Goal: Find specific fact: Find specific fact

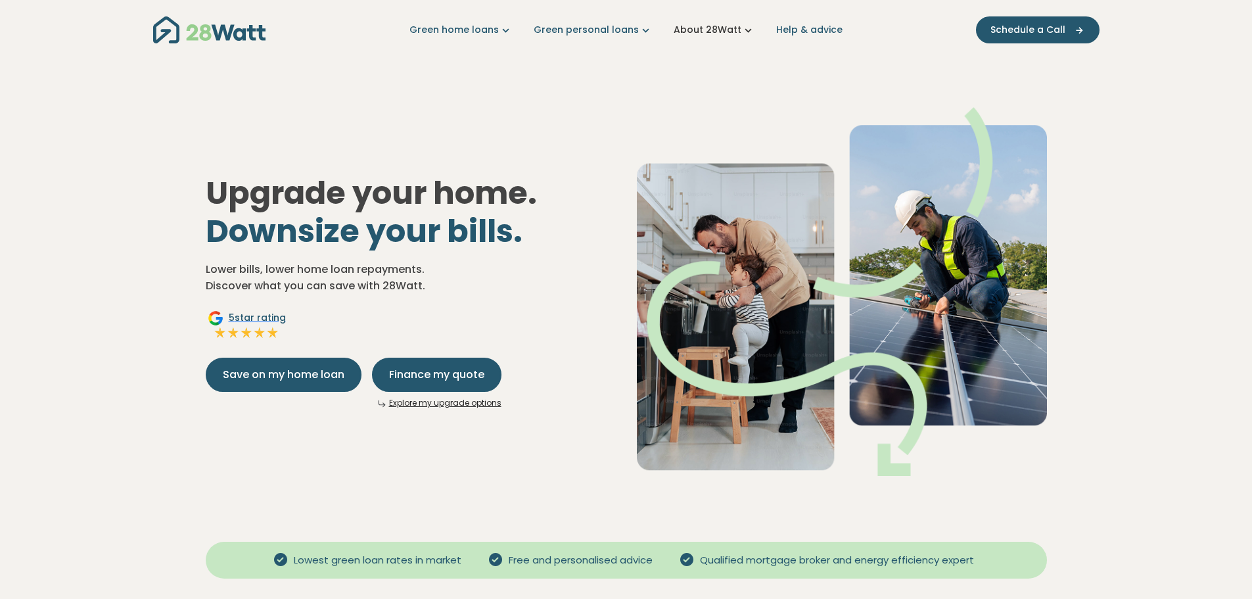
click at [730, 26] on link "About 28Watt" at bounding box center [714, 30] width 81 height 14
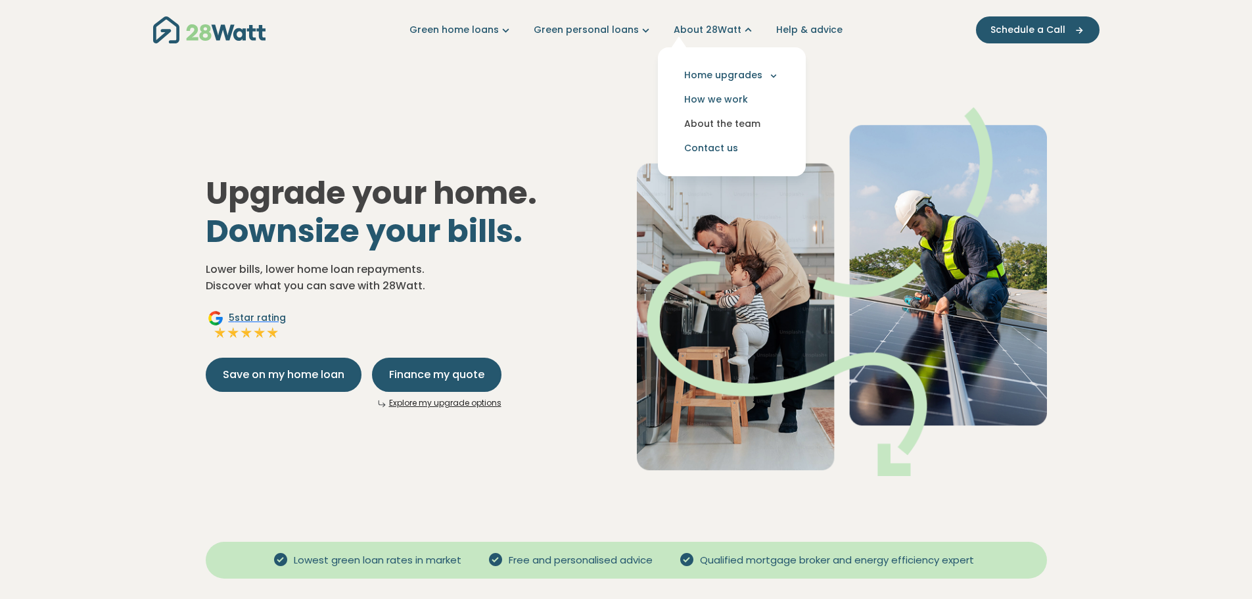
click at [731, 118] on link "About the team" at bounding box center [731, 124] width 127 height 24
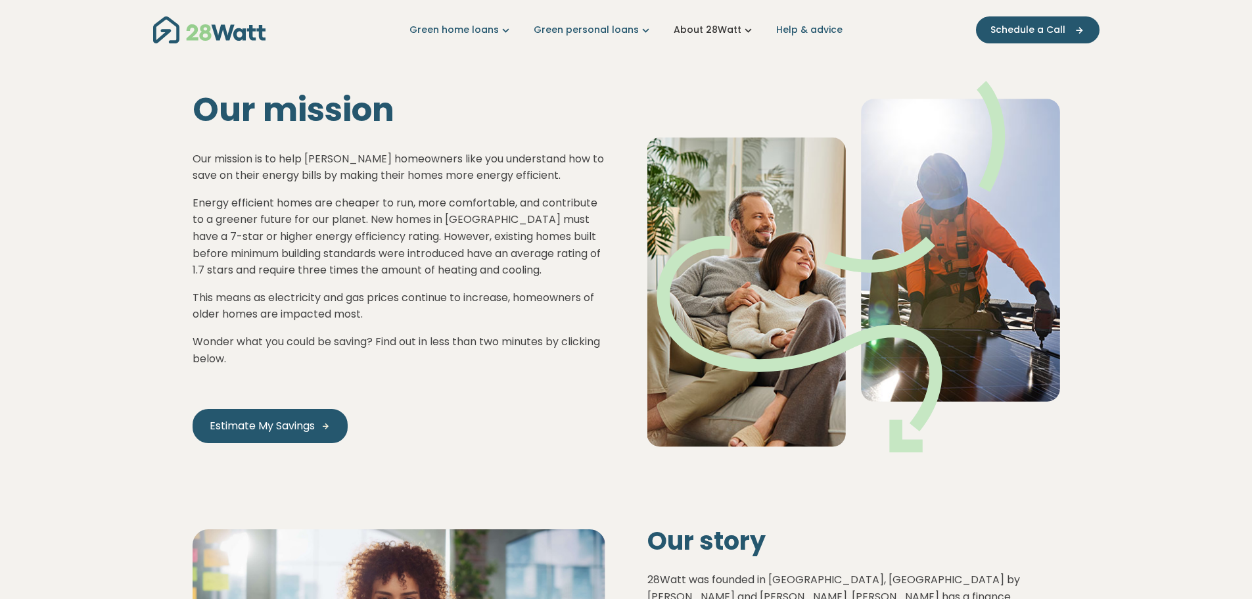
click at [701, 30] on link "About 28Watt" at bounding box center [714, 30] width 81 height 14
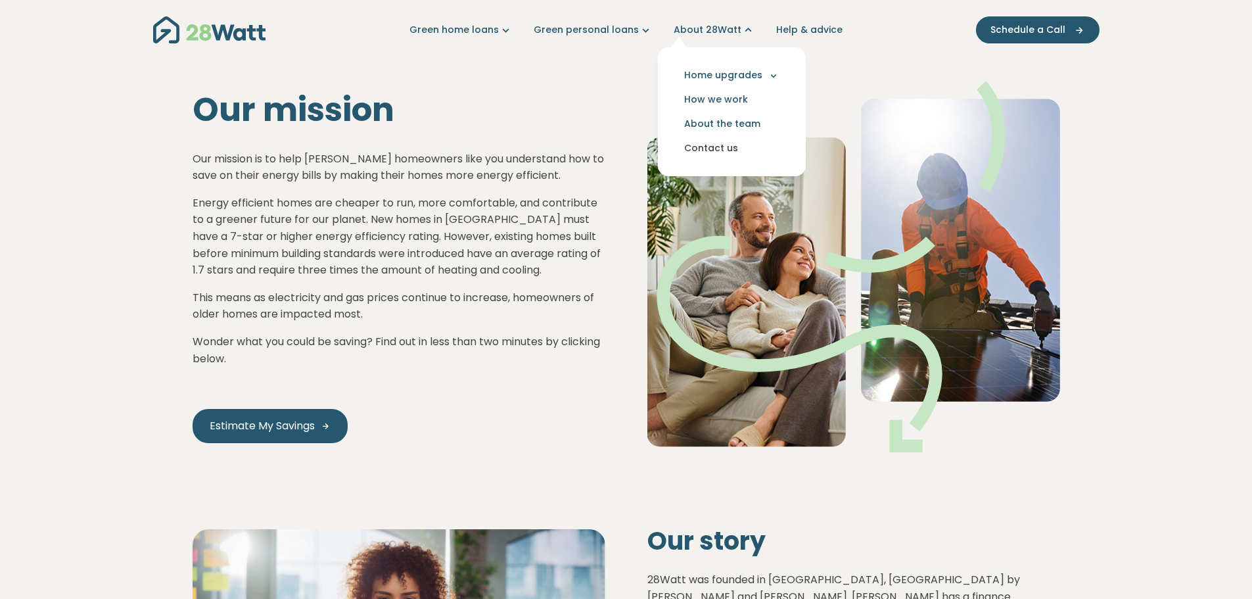
click at [724, 145] on link "Contact us" at bounding box center [731, 148] width 127 height 24
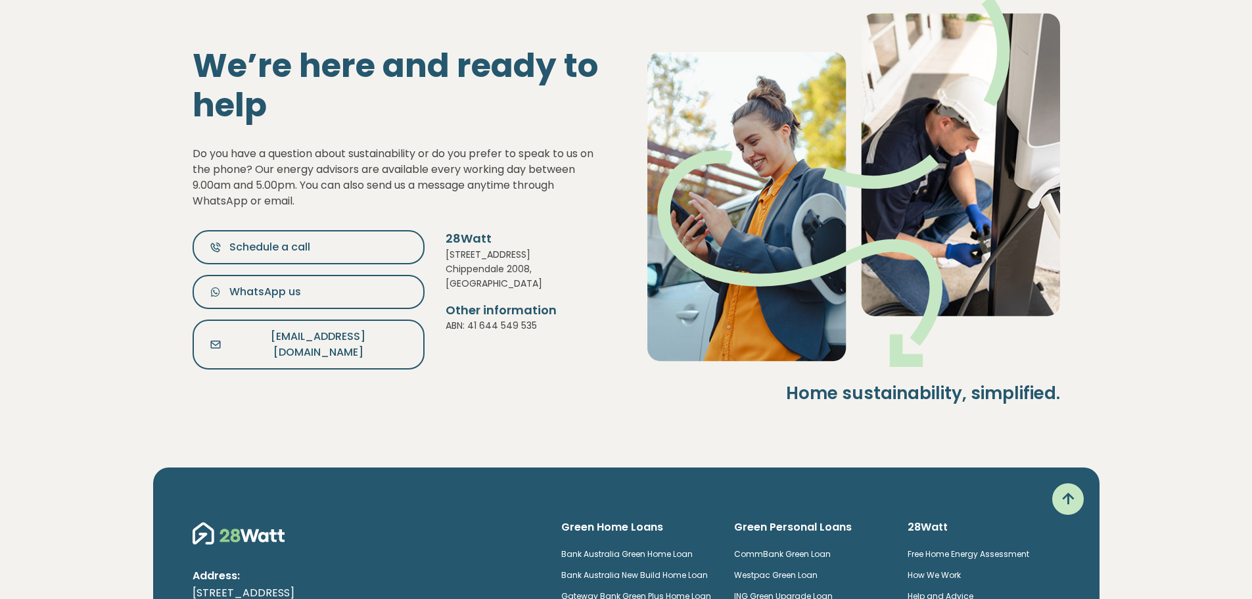
scroll to position [84, 0]
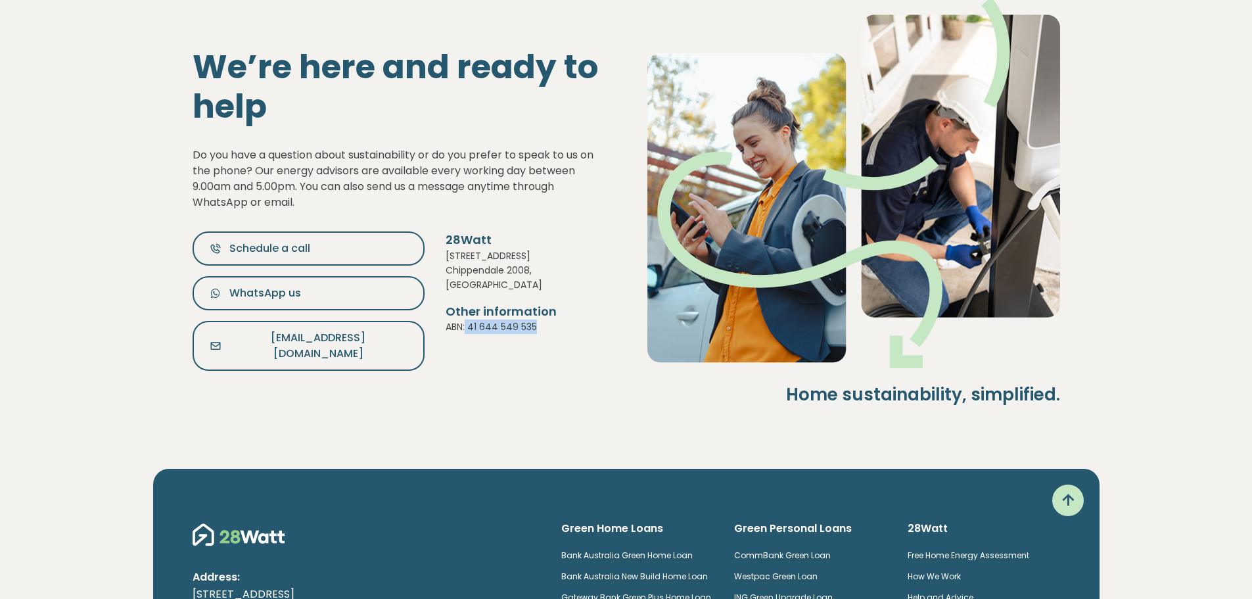
drag, startPoint x: 537, startPoint y: 319, endPoint x: 467, endPoint y: 318, distance: 69.7
click at [467, 319] on p "ABN: 41 644 549 535" at bounding box center [526, 326] width 160 height 14
copy p "41 644 549 535"
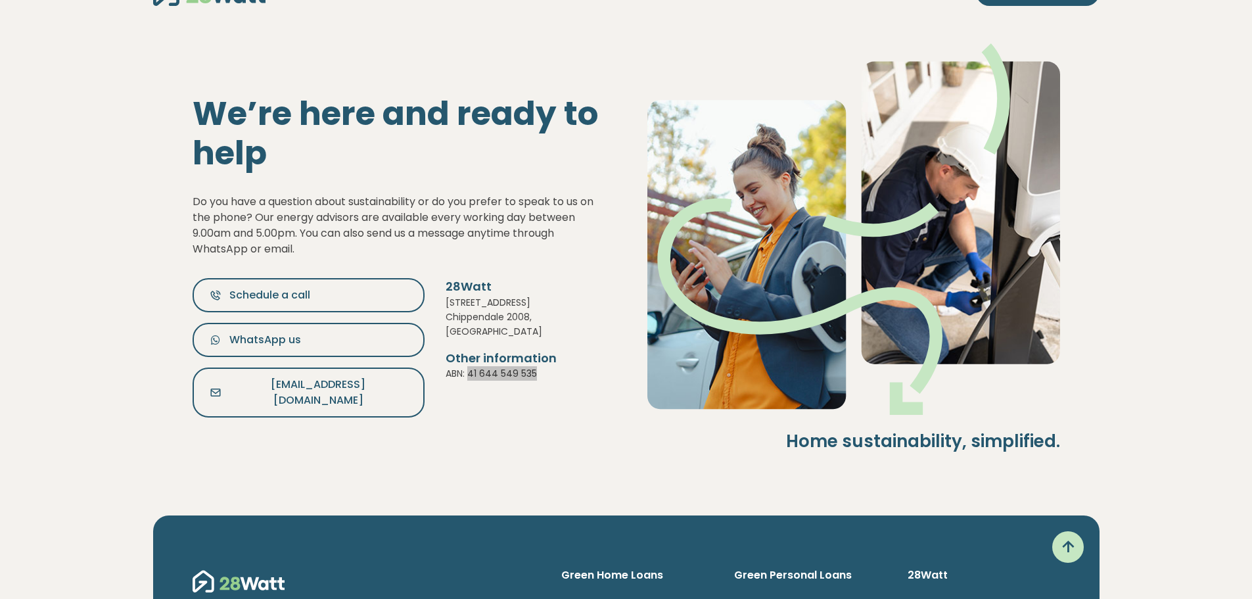
scroll to position [0, 0]
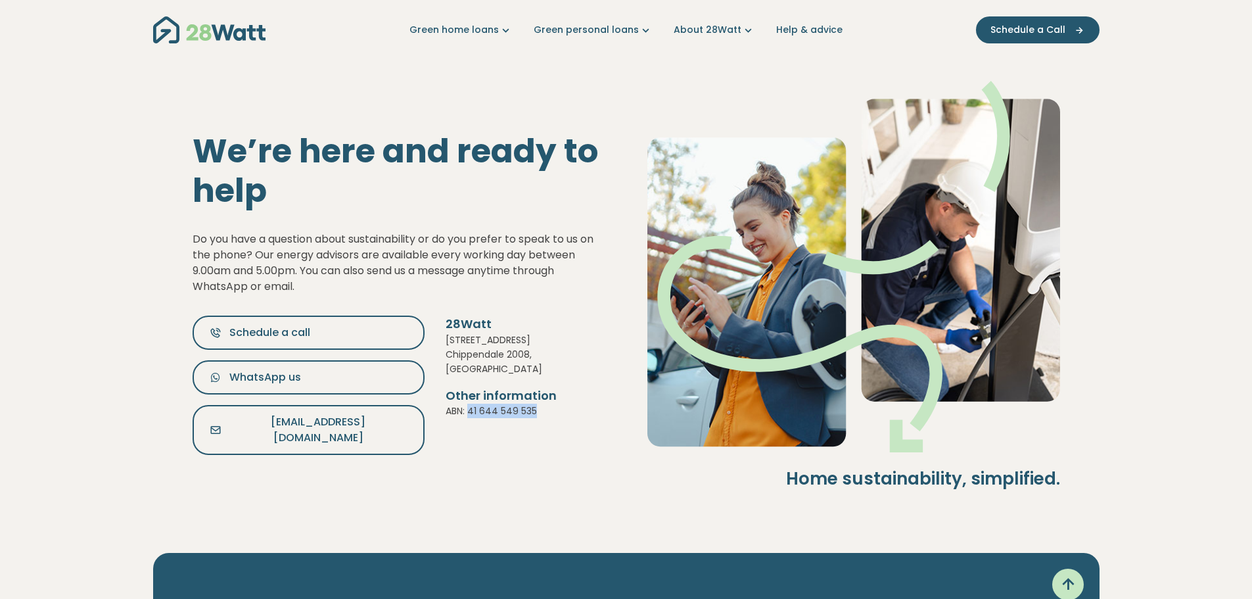
click at [212, 34] on img "Main navigation" at bounding box center [209, 29] width 112 height 27
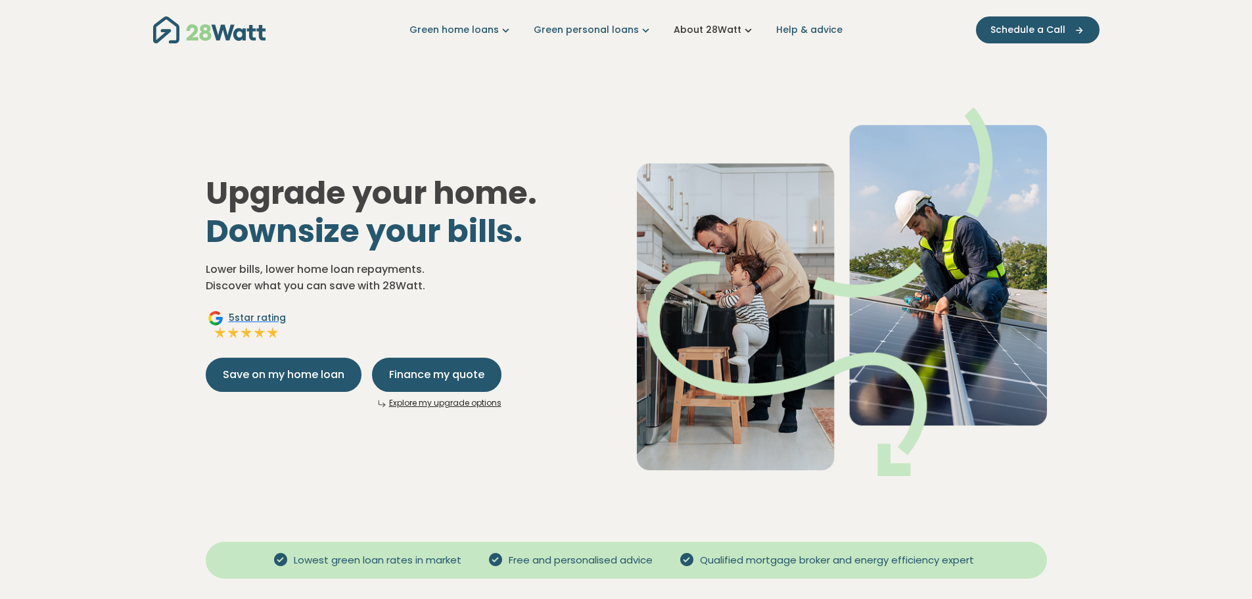
click at [741, 28] on icon "Main navigation" at bounding box center [748, 30] width 14 height 14
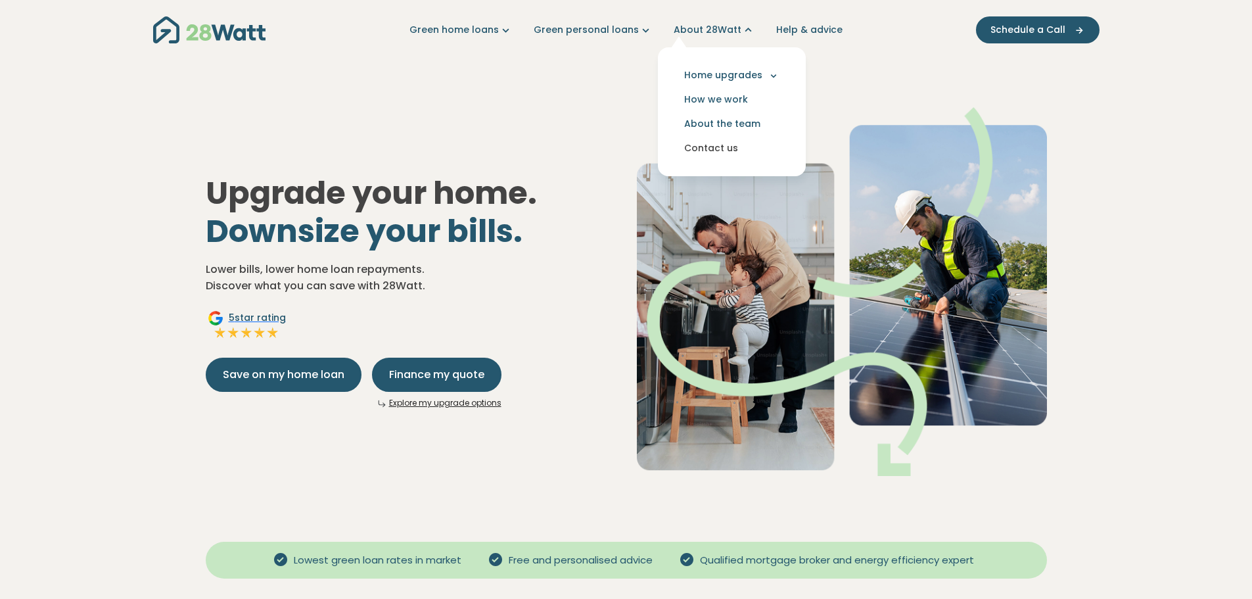
click at [727, 152] on link "Contact us" at bounding box center [731, 148] width 127 height 24
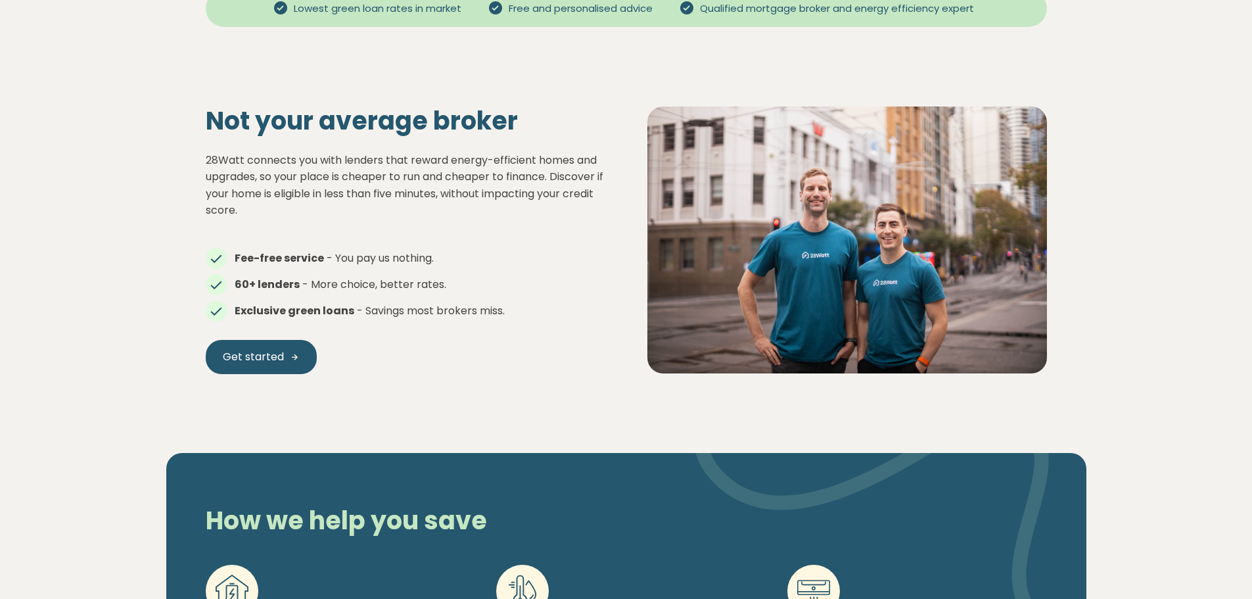
scroll to position [592, 0]
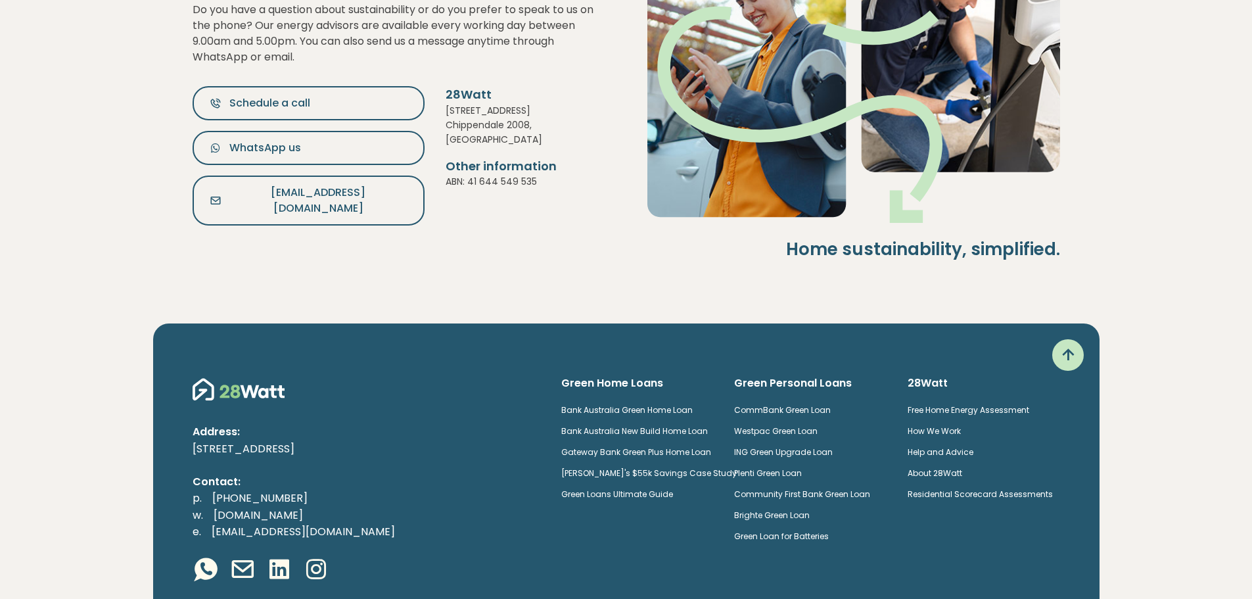
scroll to position [347, 0]
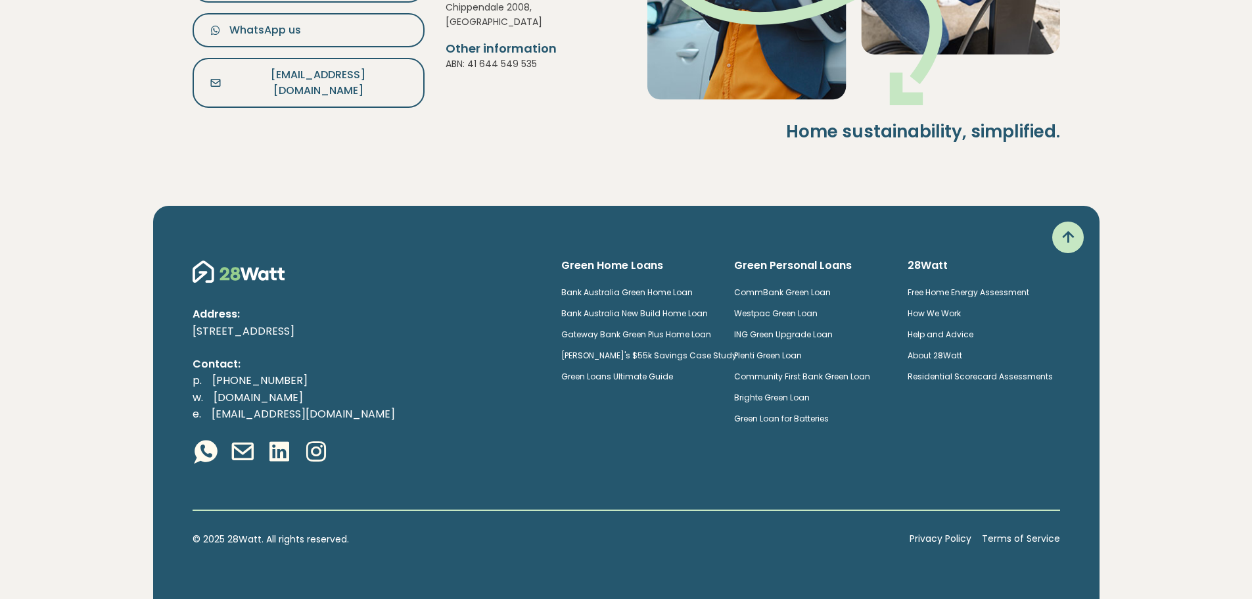
click at [942, 538] on link "Privacy Policy" at bounding box center [941, 539] width 62 height 14
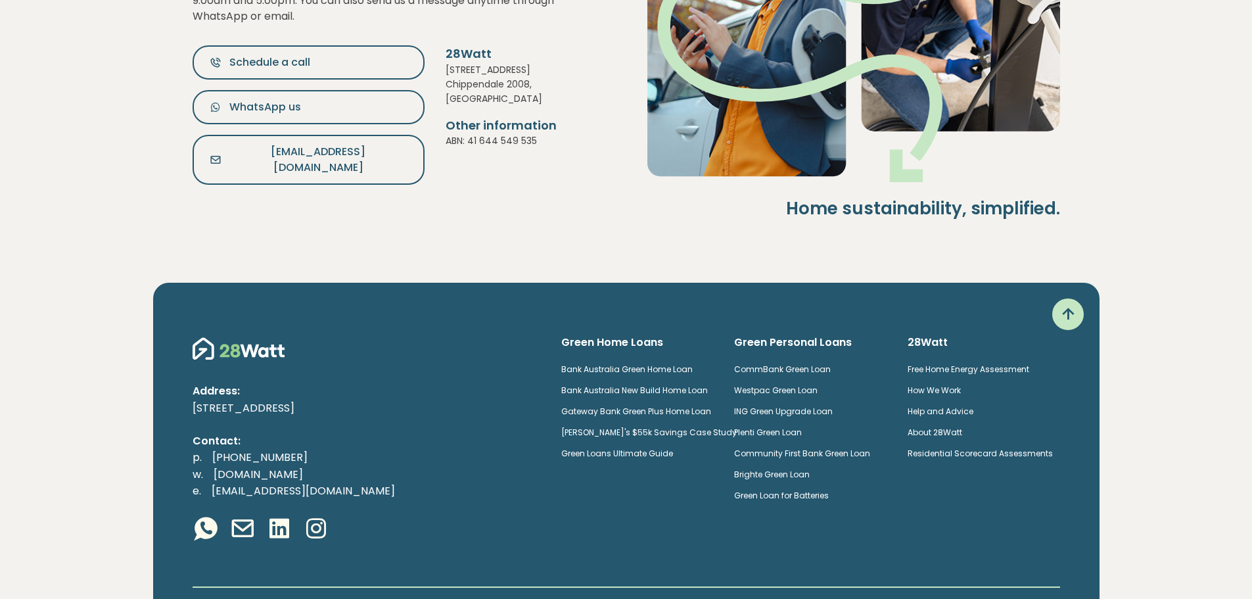
scroll to position [150, 0]
